Goal: Transaction & Acquisition: Purchase product/service

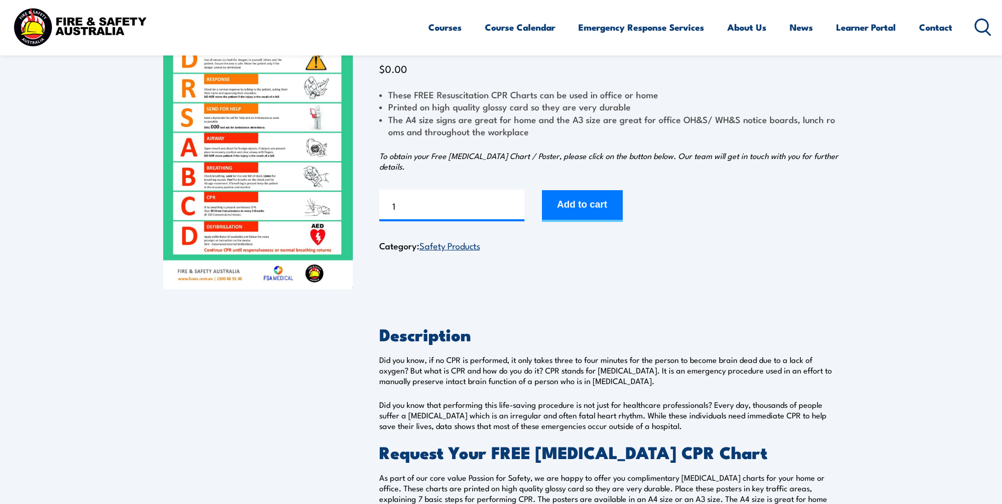
scroll to position [53, 0]
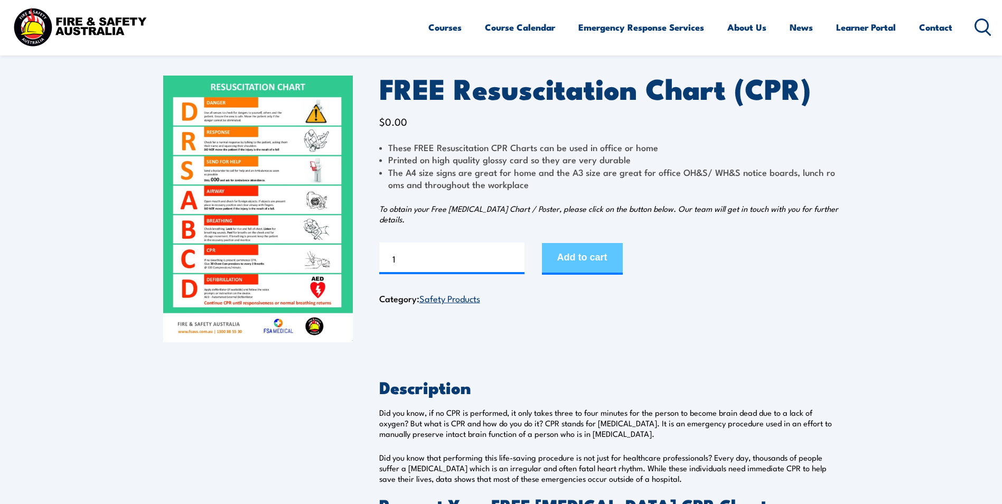
click at [573, 253] on button "Add to cart" at bounding box center [582, 259] width 81 height 32
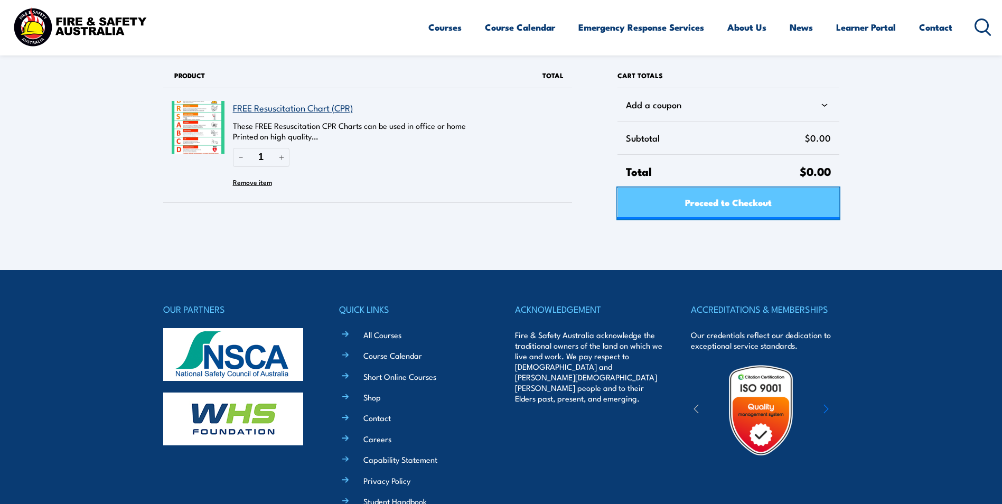
click at [698, 200] on span "Proceed to Checkout" at bounding box center [728, 202] width 87 height 28
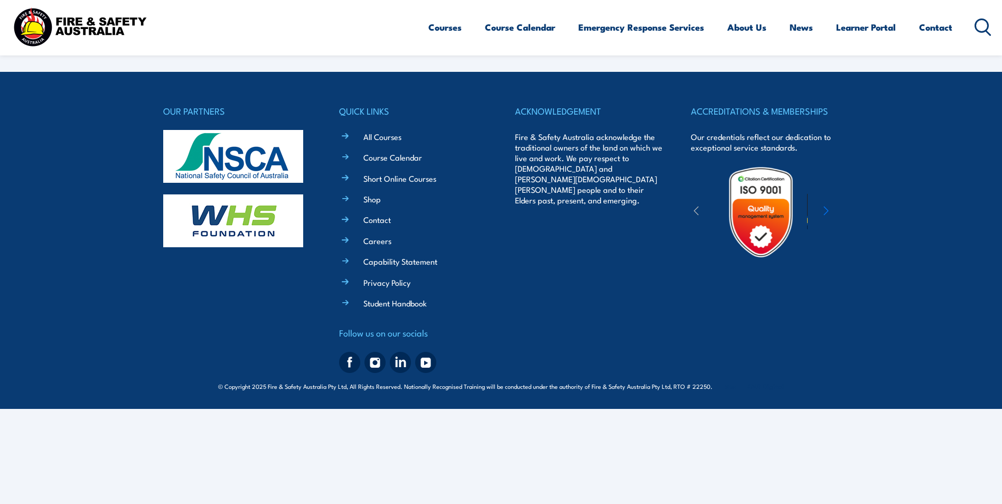
select select "VIC"
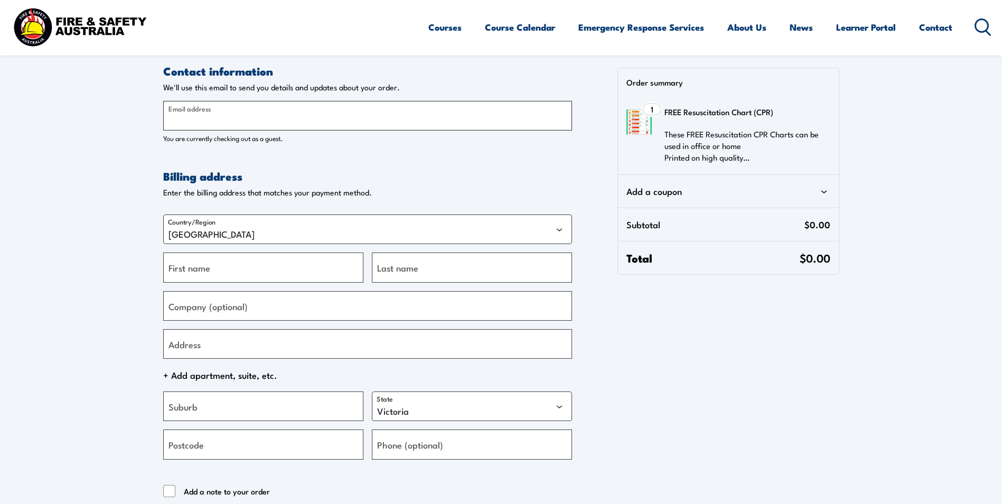
click at [236, 121] on input "Email address" at bounding box center [367, 116] width 409 height 30
type input "brittany.humphries@sgs.com"
type input "Brittany"
type input "Humphries"
type input "SGS Australia"
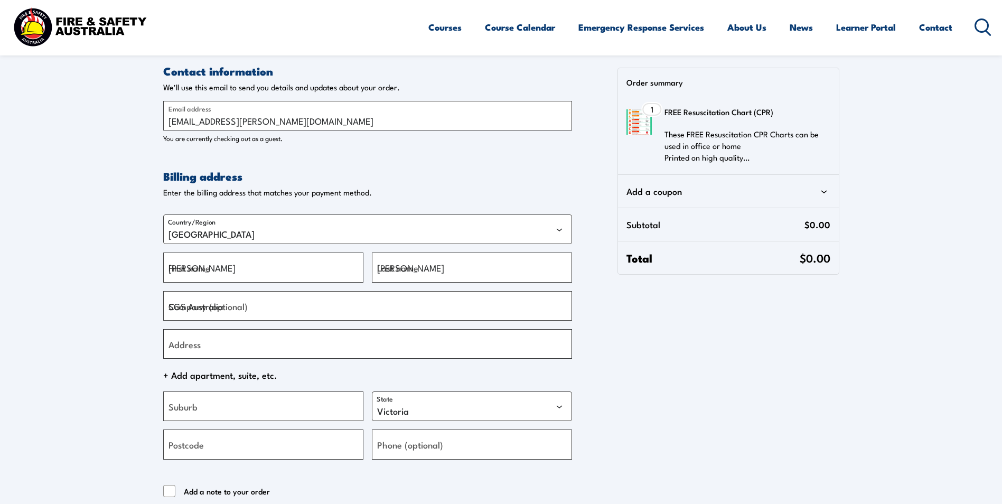
type input "1 south st"
type input "Windale"
select select "NSW"
type input "2290"
type input "+61423272479"
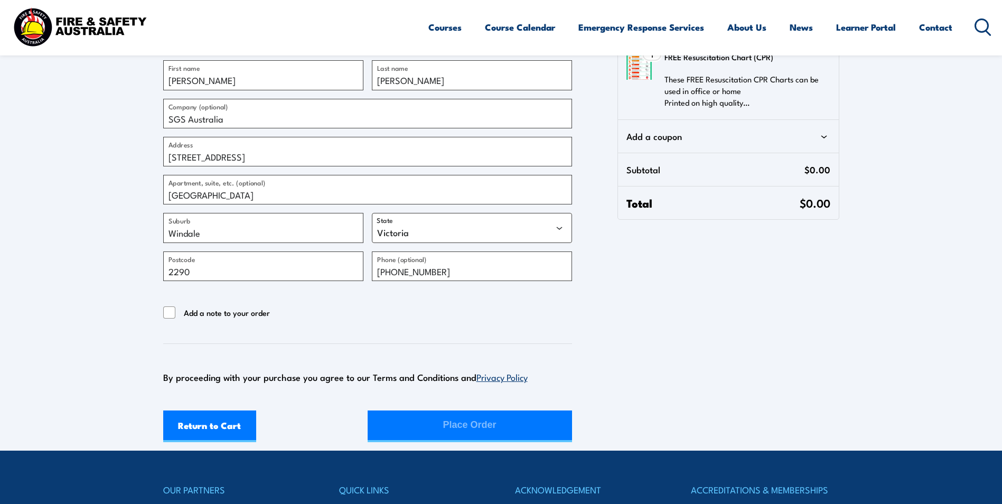
scroll to position [211, 0]
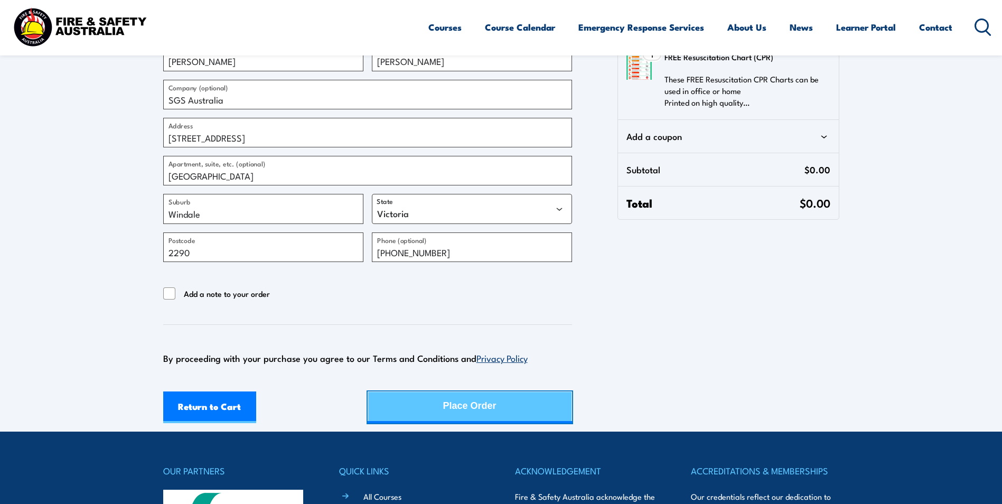
click at [455, 405] on div "Place Order" at bounding box center [469, 406] width 53 height 28
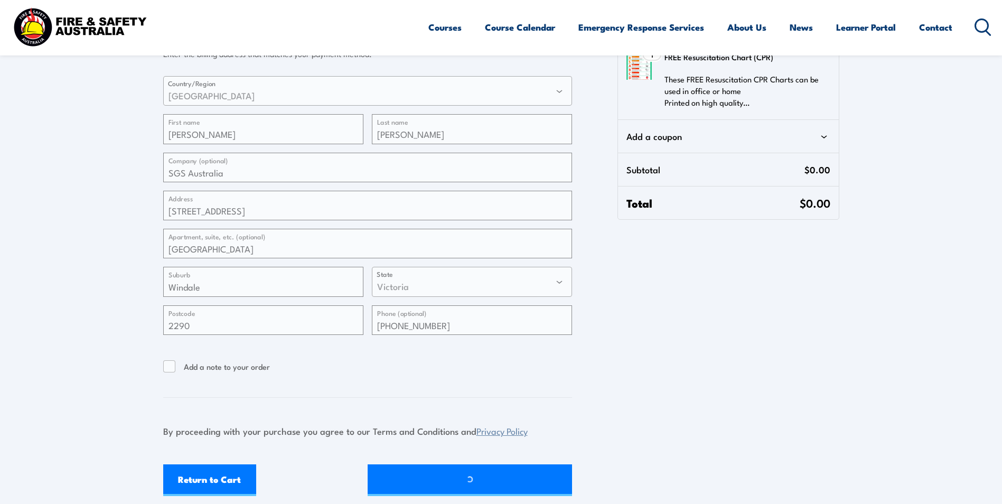
scroll to position [106, 0]
